Goal: Task Accomplishment & Management: Complete application form

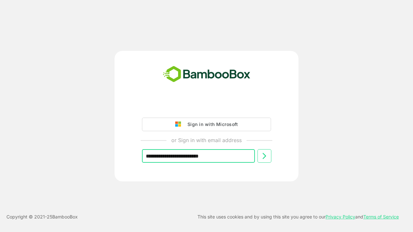
type input "**********"
click at [264, 156] on icon at bounding box center [264, 156] width 8 height 8
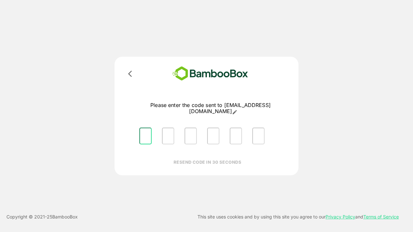
type input "*"
